Goal: Find specific page/section: Find specific page/section

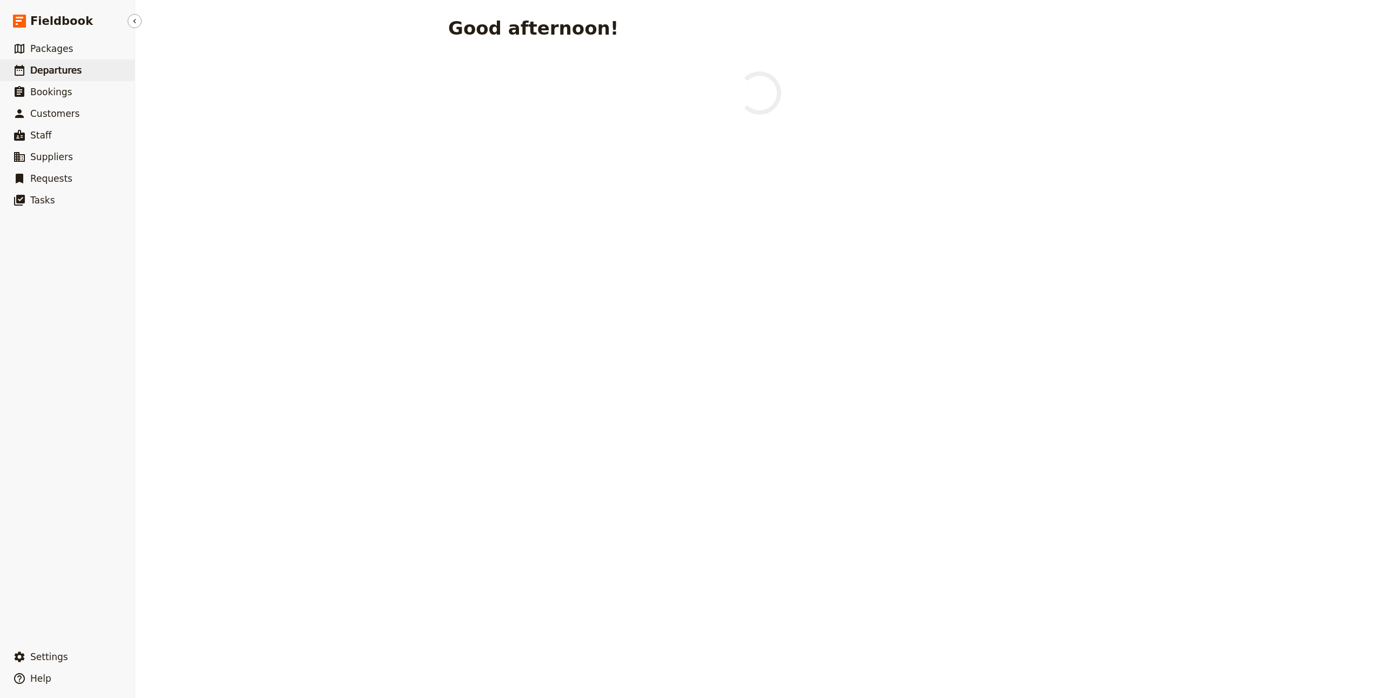
click at [102, 68] on link "​ Departures" at bounding box center [67, 70] width 135 height 22
select select "CREATED_AT"
